Goal: Answer question/provide support

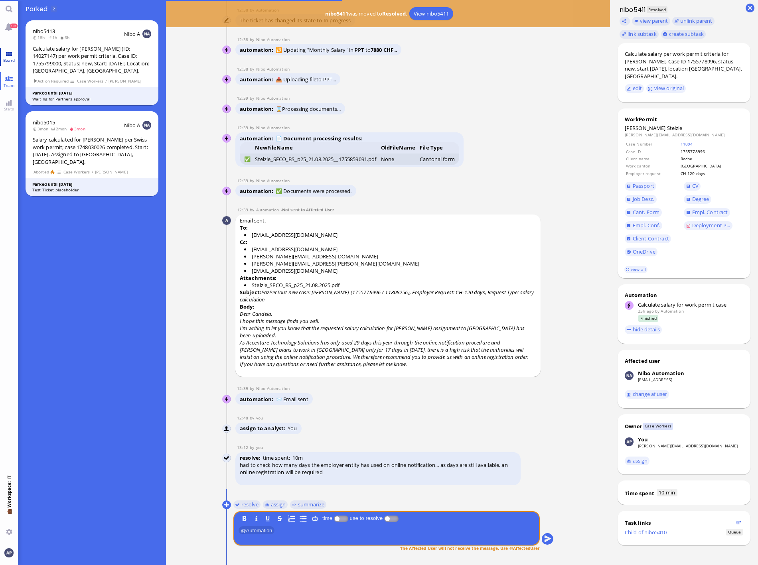
click at [3, 52] on link "Board" at bounding box center [9, 57] width 18 height 18
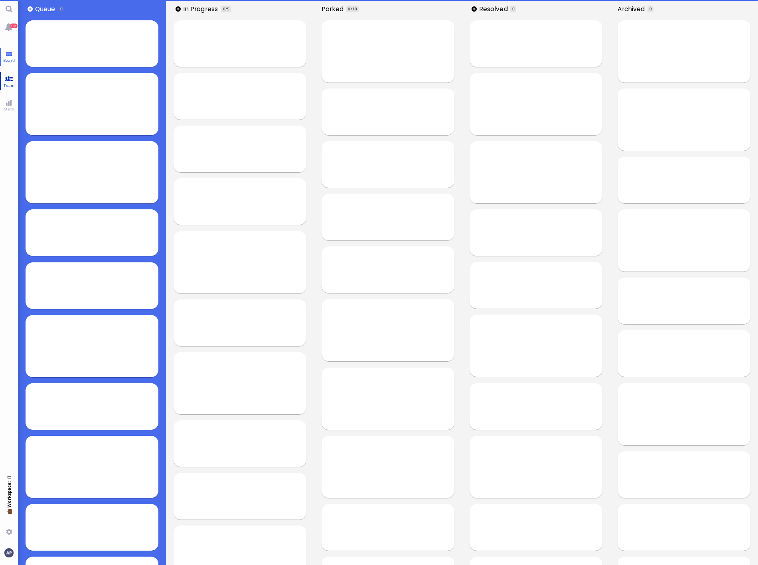
click at [8, 80] on link "Team" at bounding box center [9, 81] width 18 height 18
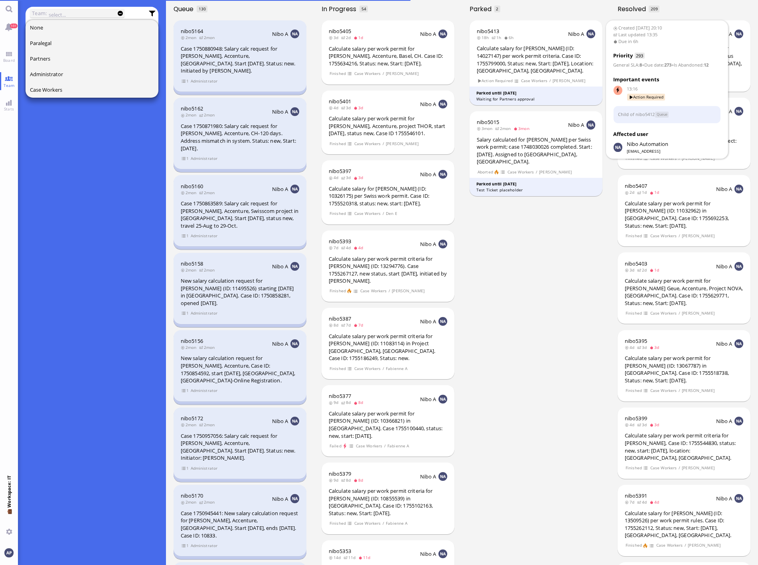
click at [508, 71] on div "Calculate salary for [PERSON_NAME] (ID: 14027147) per work permit criteria. Cas…" at bounding box center [535, 60] width 119 height 30
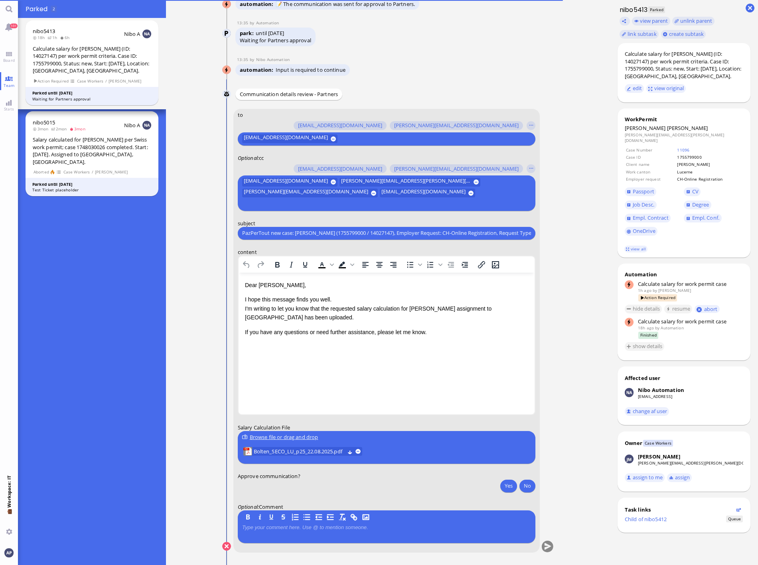
click at [277, 314] on p "I hope this message finds you well. I'm writing to let you know that the reques…" at bounding box center [385, 308] width 283 height 27
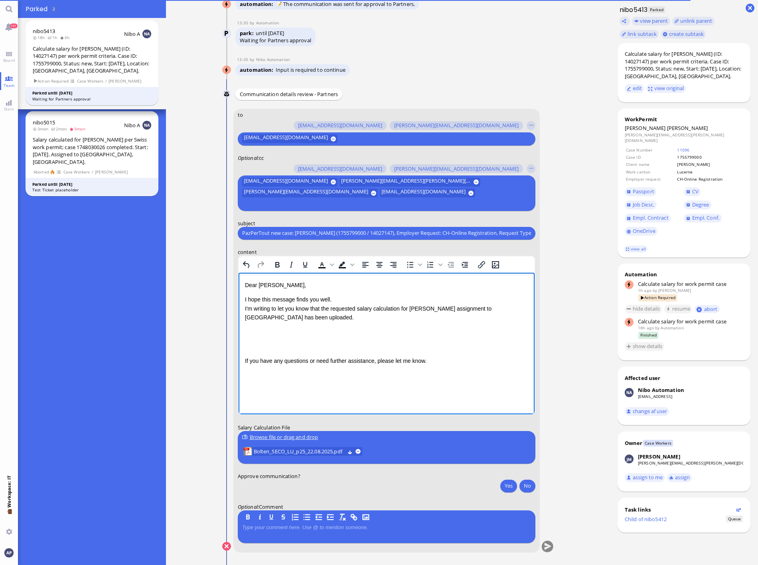
click at [257, 335] on p "Rich Text Area. Press ALT-0 for help." at bounding box center [385, 331] width 283 height 9
click at [276, 333] on p "To ensure that he can start on" at bounding box center [385, 331] width 283 height 9
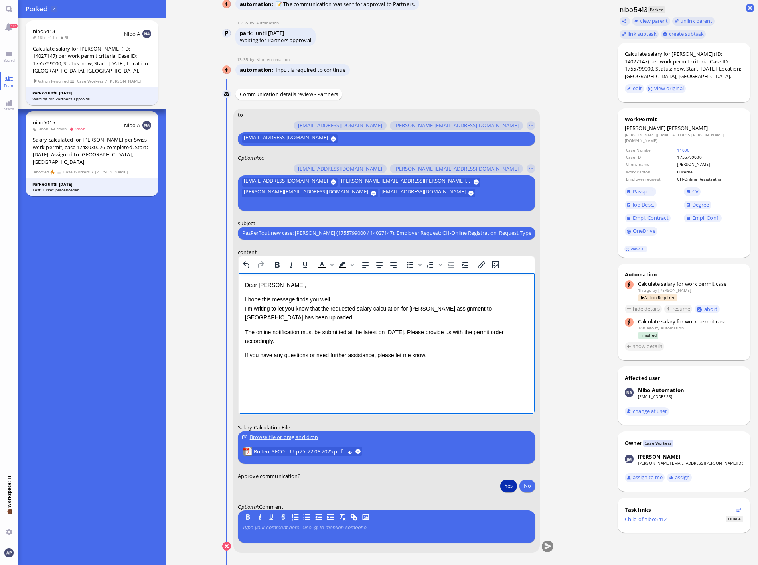
click at [503, 375] on button "Yes" at bounding box center [508, 485] width 17 height 13
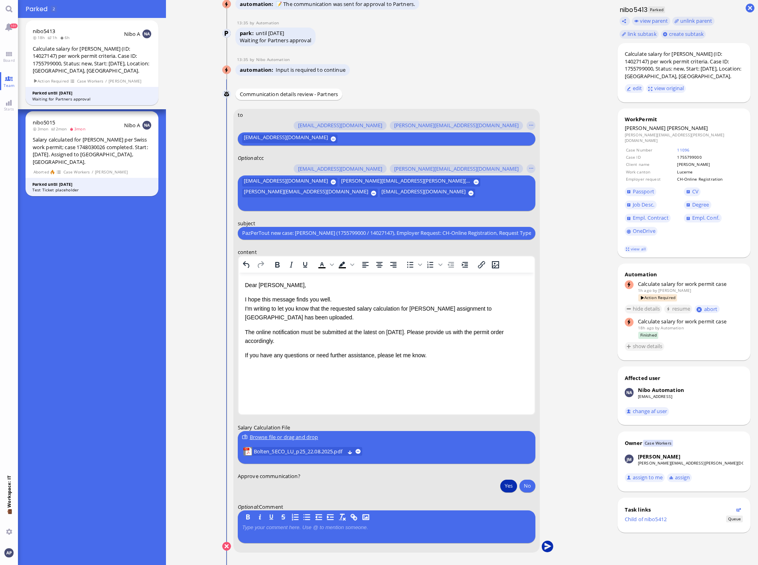
click at [545, 375] on button "submit" at bounding box center [547, 547] width 12 height 12
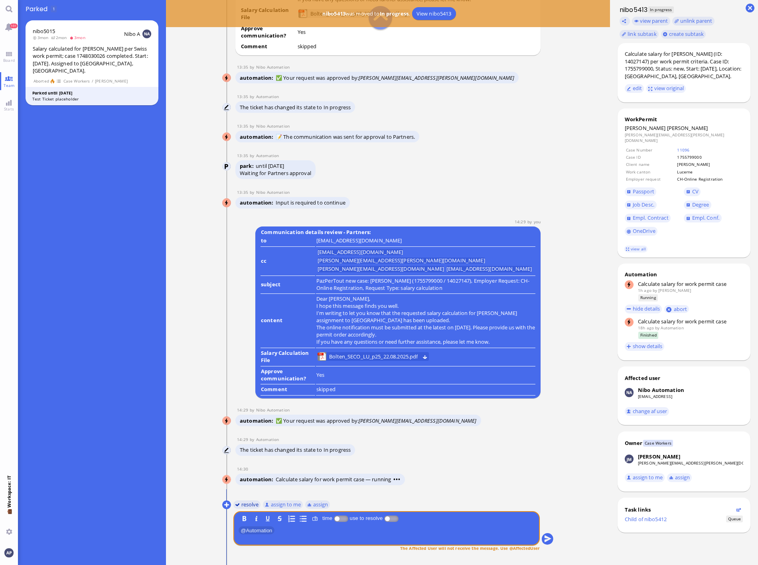
click at [248, 375] on button "resolve" at bounding box center [247, 504] width 28 height 9
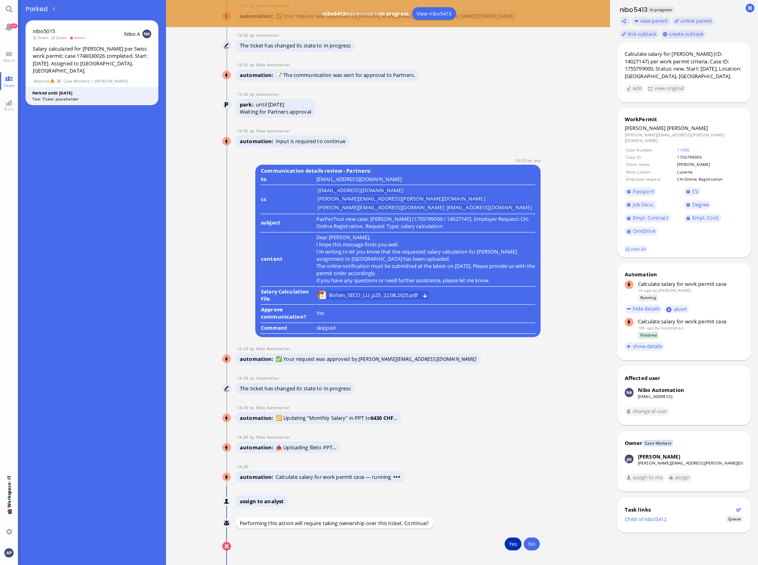
click at [510, 375] on button "Yes" at bounding box center [512, 543] width 17 height 13
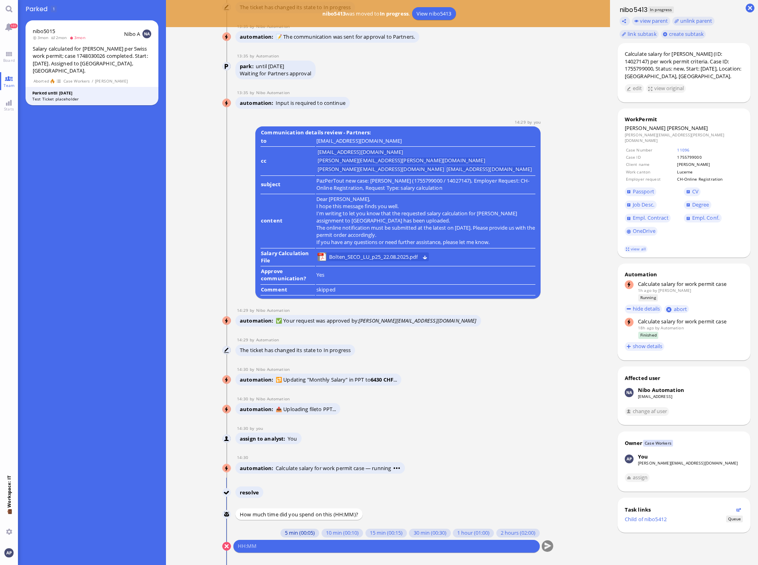
click at [289, 375] on button "5 min (00:05)" at bounding box center [299, 533] width 39 height 9
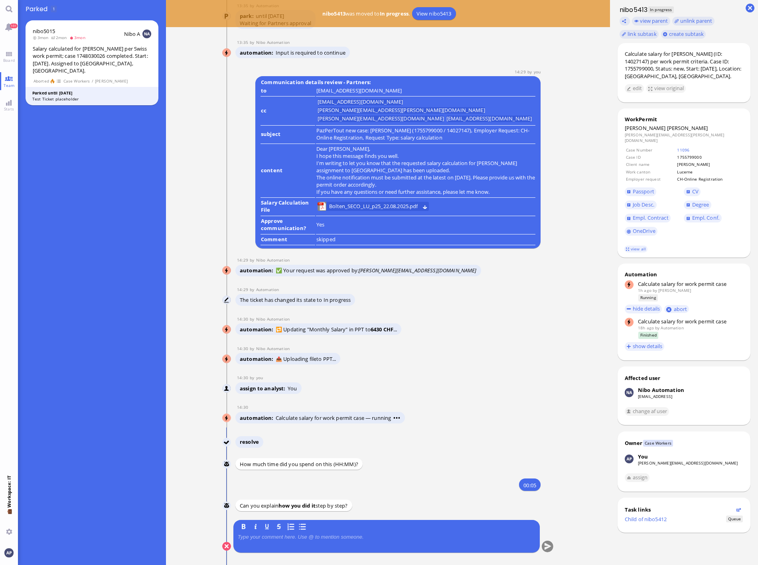
click at [266, 375] on div at bounding box center [386, 542] width 297 height 17
click at [265, 375] on p at bounding box center [386, 537] width 297 height 6
click at [541, 375] on button "submit" at bounding box center [547, 547] width 12 height 12
